Goal: Task Accomplishment & Management: Manage account settings

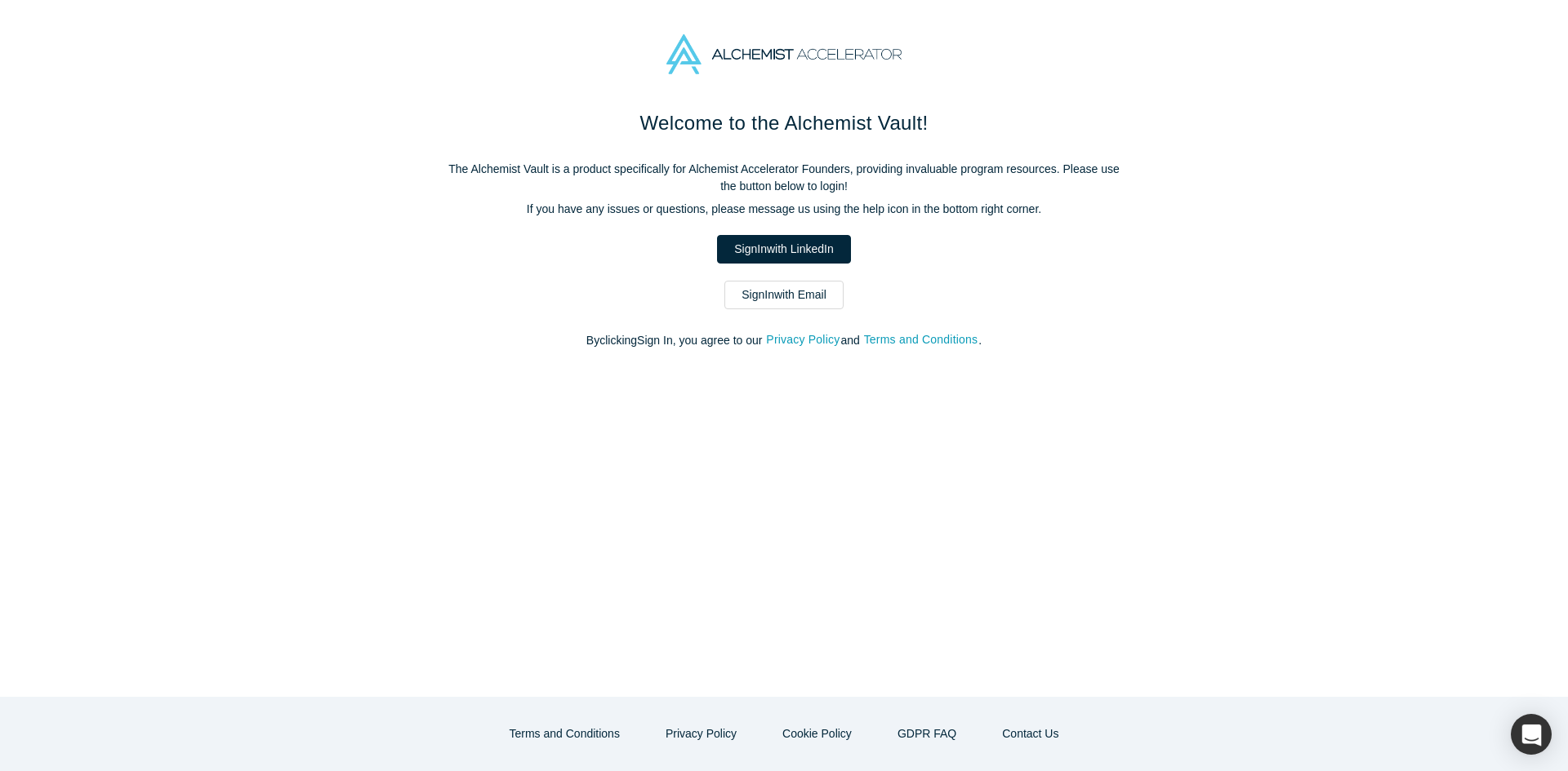
click at [769, 299] on link "Sign In with Email" at bounding box center [784, 295] width 119 height 29
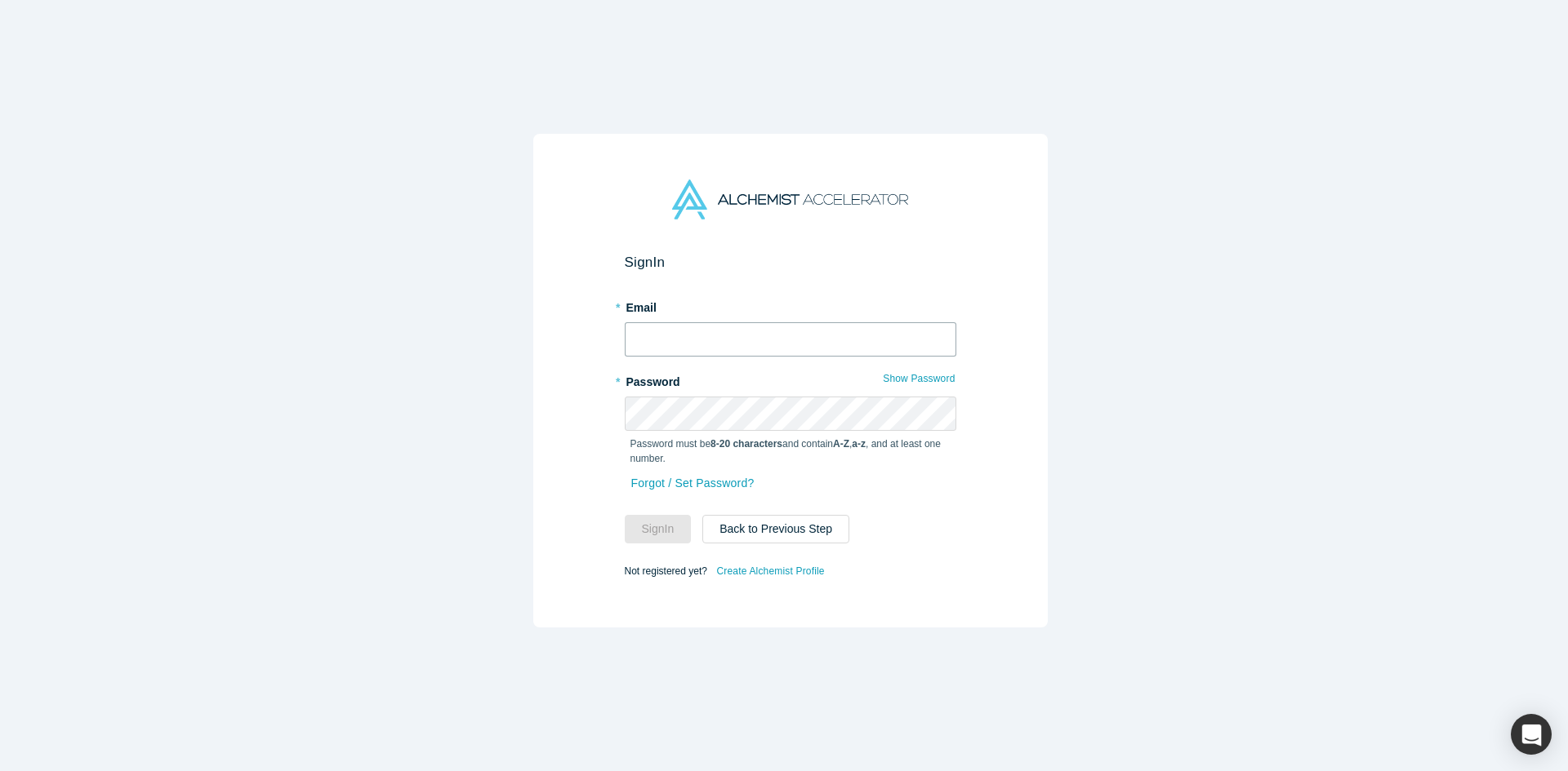
click at [697, 342] on input "text" at bounding box center [790, 339] width 332 height 34
type input "[EMAIL_ADDRESS][DOMAIN_NAME]"
click at [625, 515] on button "Sign In" at bounding box center [658, 530] width 67 height 29
click at [929, 376] on button "Show Password" at bounding box center [918, 378] width 73 height 21
click at [659, 529] on button "Sign In" at bounding box center [658, 530] width 67 height 29
